Goal: Task Accomplishment & Management: Complete application form

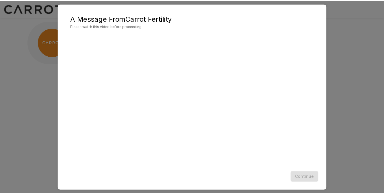
scroll to position [6, 0]
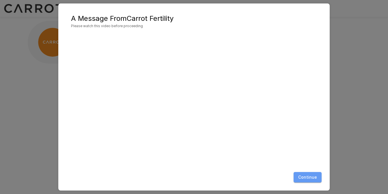
click at [311, 178] on button "Continue" at bounding box center [308, 177] width 28 height 11
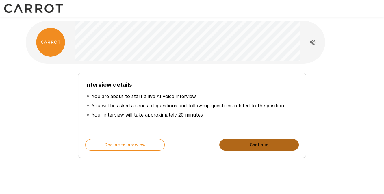
click at [257, 145] on button "Continue" at bounding box center [258, 145] width 79 height 12
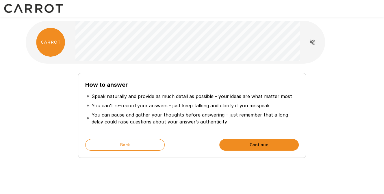
click at [256, 144] on button "Continue" at bounding box center [258, 145] width 79 height 12
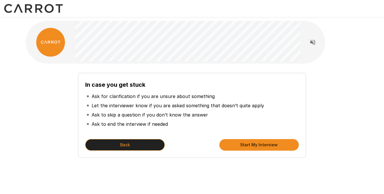
click at [138, 145] on button "Back" at bounding box center [124, 145] width 79 height 12
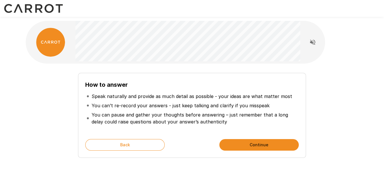
click at [260, 143] on button "Continue" at bounding box center [258, 145] width 79 height 12
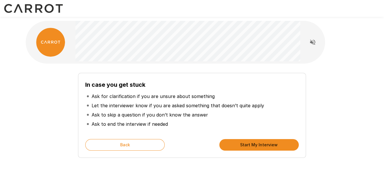
click at [259, 143] on button "Start My Interview" at bounding box center [258, 145] width 79 height 12
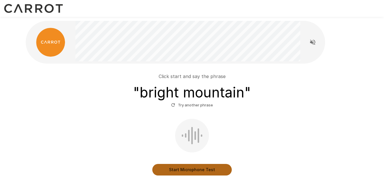
click at [193, 168] on button "Start Microphone Test" at bounding box center [191, 170] width 79 height 12
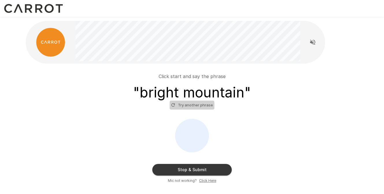
click at [189, 107] on button "Try another phrase" at bounding box center [192, 105] width 45 height 9
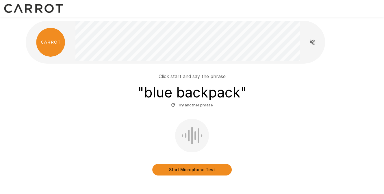
click at [189, 169] on button "Start Microphone Test" at bounding box center [191, 170] width 79 height 12
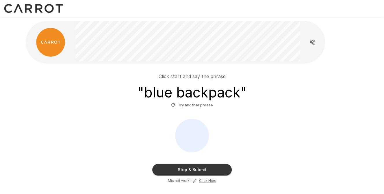
drag, startPoint x: 356, startPoint y: 44, endPoint x: 353, endPoint y: 45, distance: 3.4
click at [356, 44] on div "Click start and say the phrase " blue backpack " Try another phrase Stop & Subm…" at bounding box center [192, 116] width 347 height 232
click at [194, 106] on button "Try another phrase" at bounding box center [192, 105] width 45 height 9
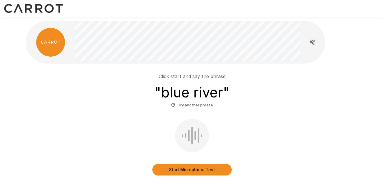
click at [187, 168] on button "Start Microphone Test" at bounding box center [191, 170] width 79 height 12
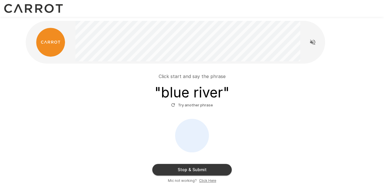
click at [312, 42] on icon "Read questions aloud" at bounding box center [312, 42] width 5 height 5
click at [202, 180] on u "Click Here" at bounding box center [207, 180] width 17 height 4
click at [195, 169] on button "Stop & Submit" at bounding box center [191, 170] width 79 height 12
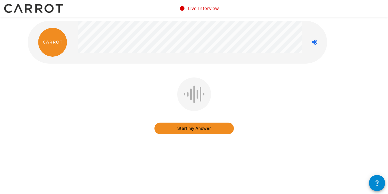
click at [195, 129] on button "Start my Answer" at bounding box center [194, 128] width 79 height 12
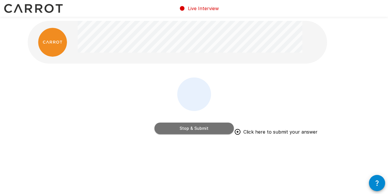
click at [195, 129] on button "Stop & Submit" at bounding box center [194, 128] width 79 height 12
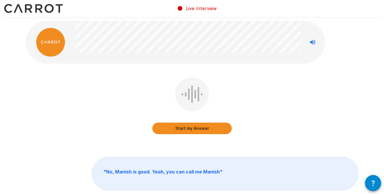
click at [196, 126] on button "Start my Answer" at bounding box center [191, 128] width 79 height 12
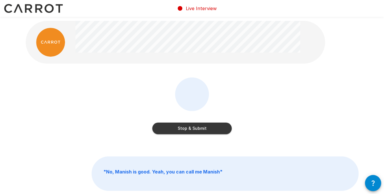
click at [196, 126] on button "Stop & Submit" at bounding box center [191, 128] width 79 height 12
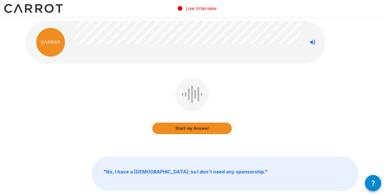
click at [196, 126] on button "Start my Answer" at bounding box center [191, 128] width 79 height 12
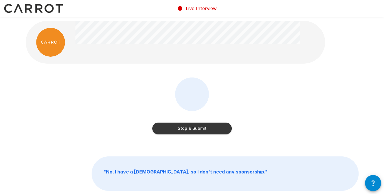
click at [196, 126] on button "Stop & Submit" at bounding box center [191, 128] width 79 height 12
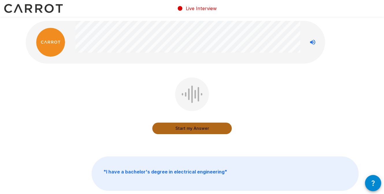
click at [196, 126] on button "Start my Answer" at bounding box center [191, 128] width 79 height 12
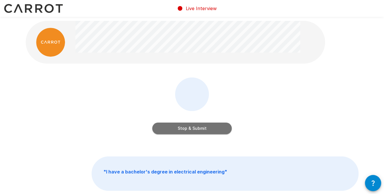
click at [196, 126] on button "Stop & Submit" at bounding box center [191, 128] width 79 height 12
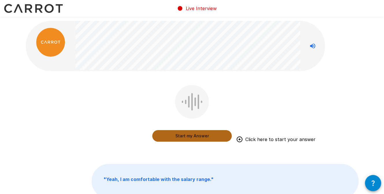
click at [195, 136] on button "Start my Answer" at bounding box center [191, 136] width 79 height 12
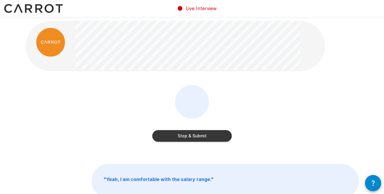
click at [195, 136] on button "Stop & Submit" at bounding box center [191, 136] width 79 height 12
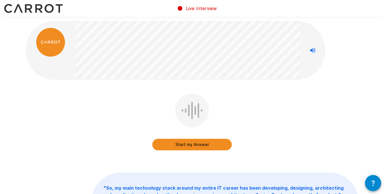
click at [198, 141] on button "Start my Answer" at bounding box center [191, 145] width 79 height 12
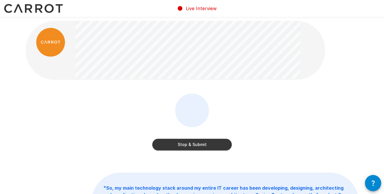
click at [198, 146] on button "Stop & Submit" at bounding box center [191, 145] width 79 height 12
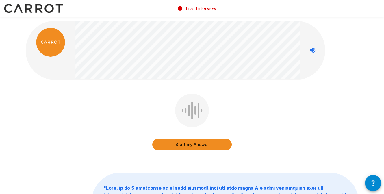
click at [183, 146] on button "Start my Answer" at bounding box center [191, 145] width 79 height 12
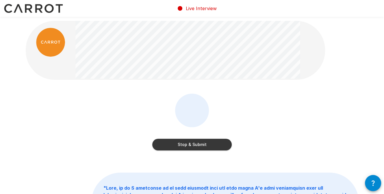
click at [183, 146] on button "Stop & Submit" at bounding box center [191, 145] width 79 height 12
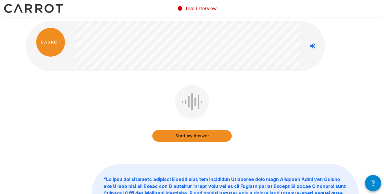
click at [201, 135] on button "Start my Answer" at bounding box center [191, 136] width 79 height 12
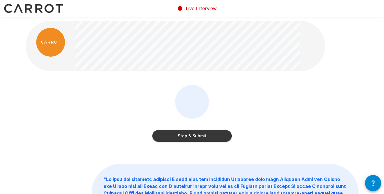
click at [196, 136] on button "Stop & Submit" at bounding box center [191, 136] width 79 height 12
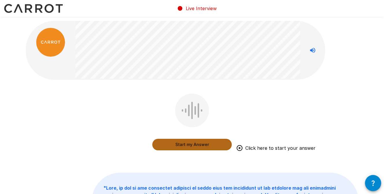
click at [182, 144] on button "Start my Answer" at bounding box center [191, 145] width 79 height 12
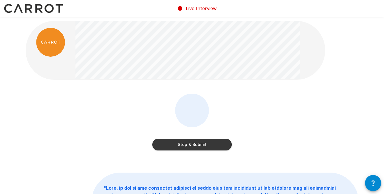
click at [181, 144] on button "Stop & Submit" at bounding box center [191, 145] width 79 height 12
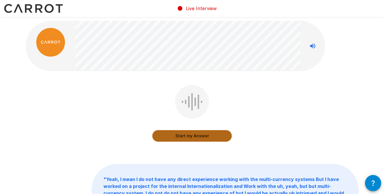
click at [176, 134] on button "Start my Answer" at bounding box center [191, 136] width 79 height 12
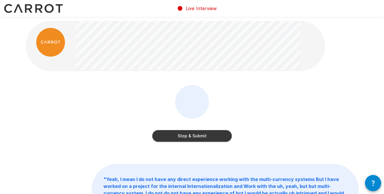
click at [176, 134] on button "Stop & Submit" at bounding box center [191, 136] width 79 height 12
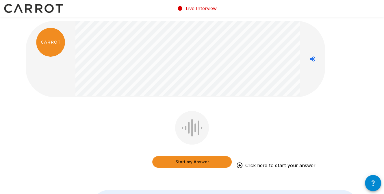
click at [190, 161] on button "Start my Answer" at bounding box center [191, 162] width 79 height 12
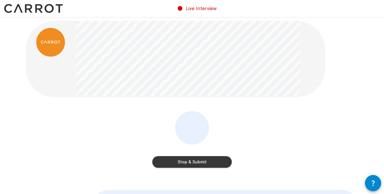
click at [196, 163] on button "Stop & Submit" at bounding box center [191, 162] width 79 height 12
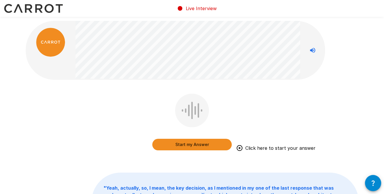
click at [203, 145] on button "Start my Answer" at bounding box center [191, 145] width 79 height 12
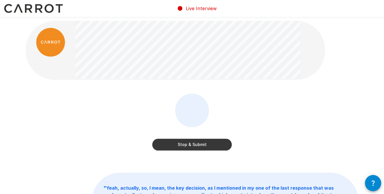
click at [203, 145] on button "Stop & Submit" at bounding box center [191, 145] width 79 height 12
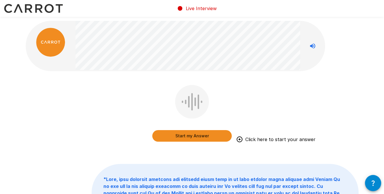
click at [189, 137] on button "Start my Answer" at bounding box center [191, 136] width 79 height 12
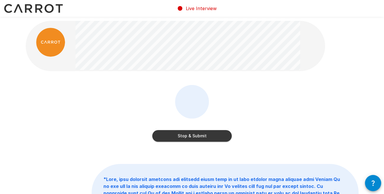
click at [189, 137] on button "Stop & Submit" at bounding box center [191, 136] width 79 height 12
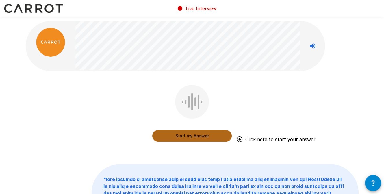
click at [191, 134] on button "Start my Answer" at bounding box center [191, 136] width 79 height 12
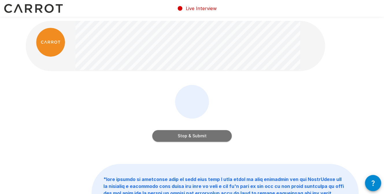
click at [192, 134] on button "Stop & Submit" at bounding box center [191, 136] width 79 height 12
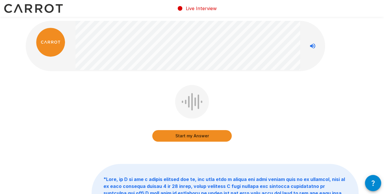
click at [191, 133] on button "Start my Answer" at bounding box center [191, 136] width 79 height 12
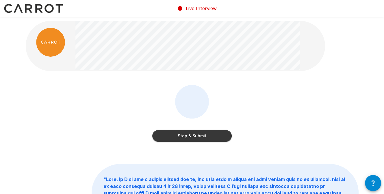
click at [179, 140] on button "Stop & Submit" at bounding box center [191, 136] width 79 height 12
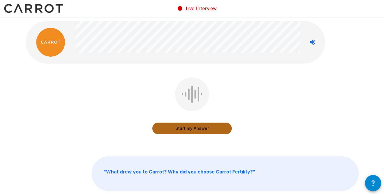
click at [191, 129] on button "Start my Answer" at bounding box center [191, 128] width 79 height 12
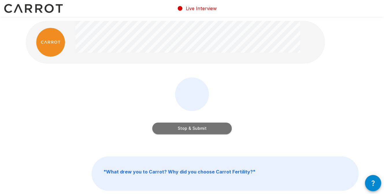
click at [191, 129] on button "Stop & Submit" at bounding box center [191, 128] width 79 height 12
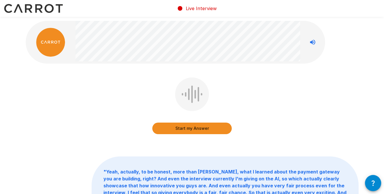
click at [191, 129] on button "Start my Answer" at bounding box center [191, 128] width 79 height 12
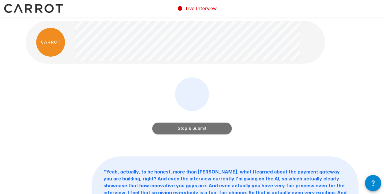
click at [191, 129] on button "Stop & Submit" at bounding box center [191, 128] width 79 height 12
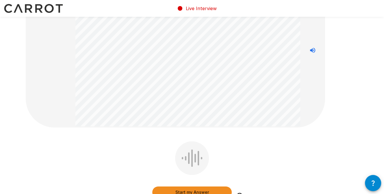
scroll to position [58, 0]
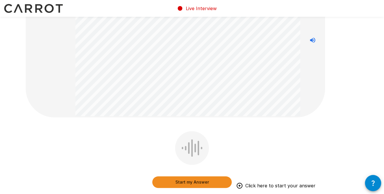
click at [188, 183] on button "Start my Answer" at bounding box center [191, 182] width 79 height 12
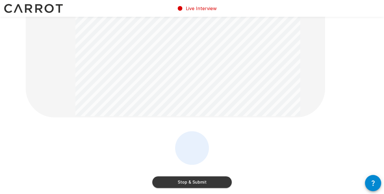
click at [194, 183] on button "Stop & Submit" at bounding box center [191, 182] width 79 height 12
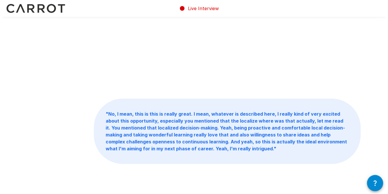
scroll to position [0, 0]
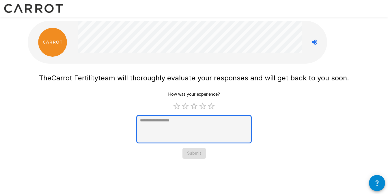
click at [164, 134] on textarea at bounding box center [194, 129] width 116 height 28
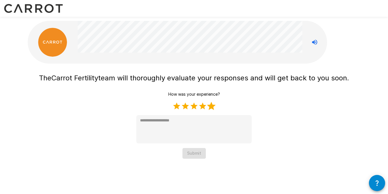
click at [213, 104] on label "5 Stars" at bounding box center [211, 106] width 9 height 9
type textarea "*"
click at [197, 156] on button "Submit" at bounding box center [194, 153] width 23 height 11
